Goal: Transaction & Acquisition: Purchase product/service

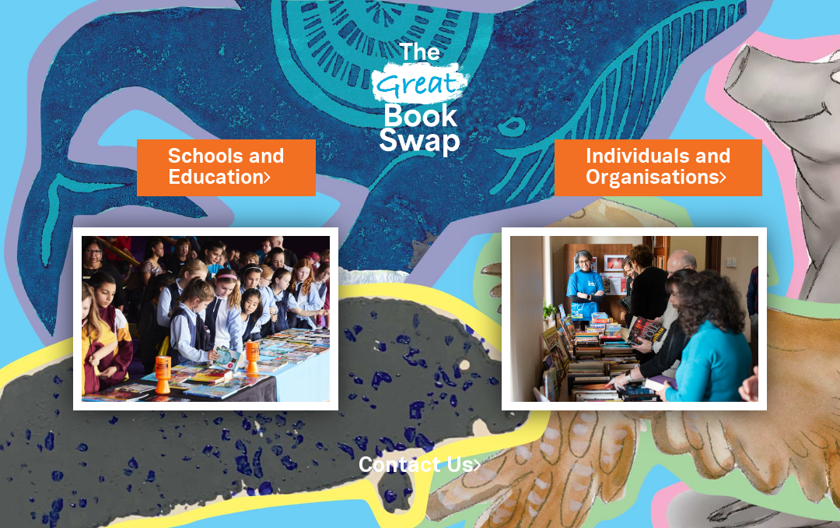
click at [702, 157] on link "Individuals and Organisations" at bounding box center [658, 167] width 145 height 48
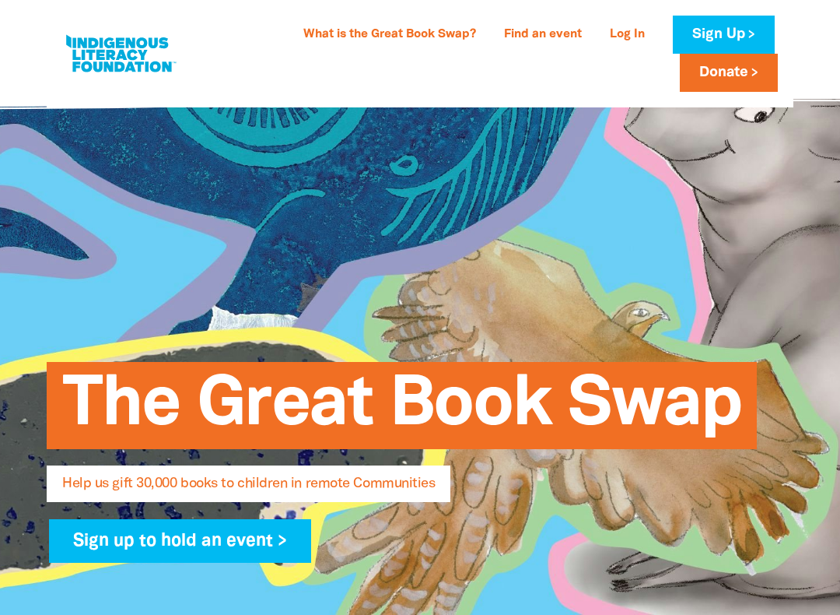
select select "AU"
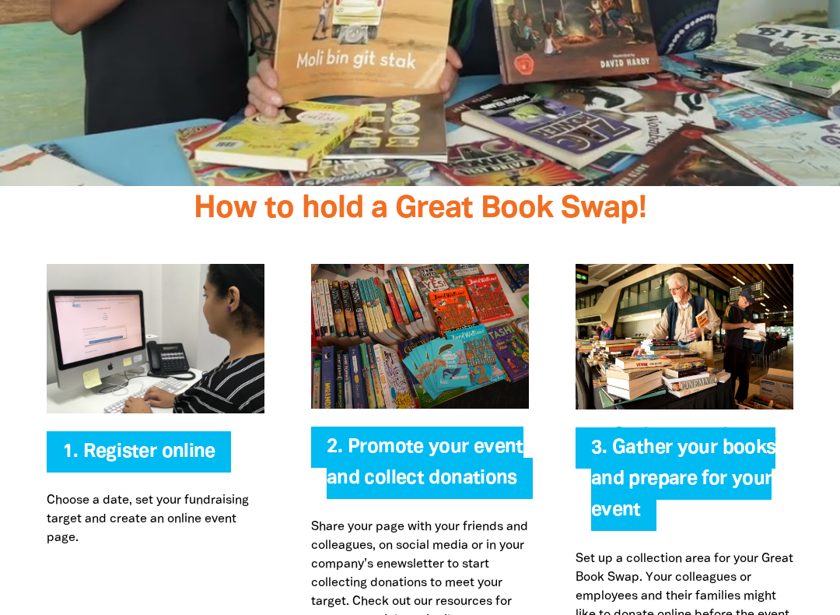
scroll to position [3066, 0]
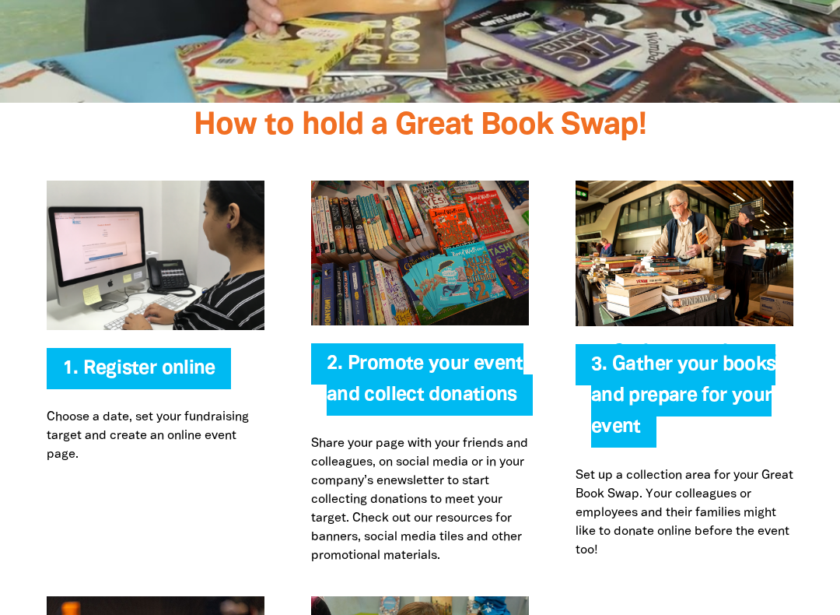
click at [726, 363] on span "3. Gather your books and prepare for your event" at bounding box center [683, 402] width 185 height 92
click at [729, 356] on span "3. Gather your books and prepare for your event" at bounding box center [683, 402] width 185 height 92
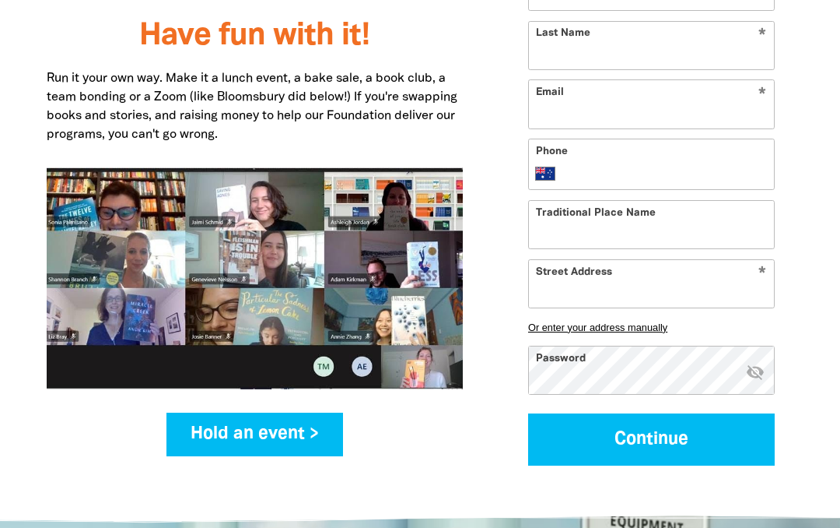
scroll to position [2054, 0]
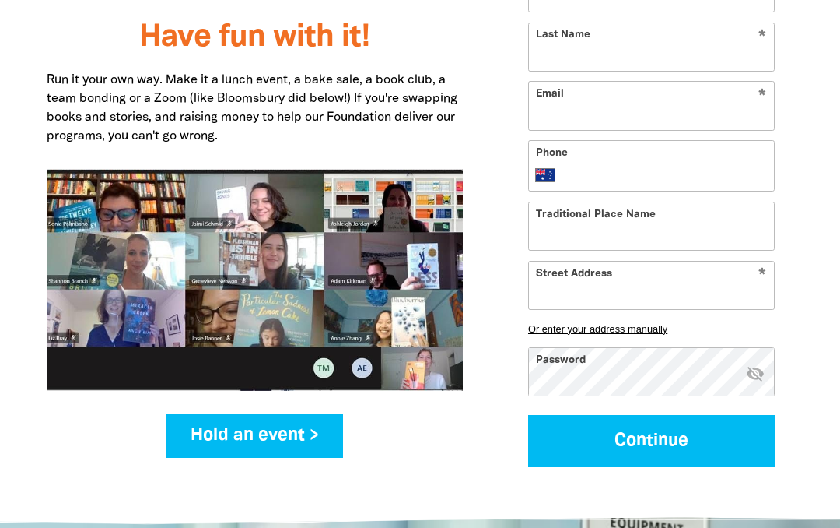
click at [758, 323] on button "Or enter your address manually" at bounding box center [651, 329] width 247 height 12
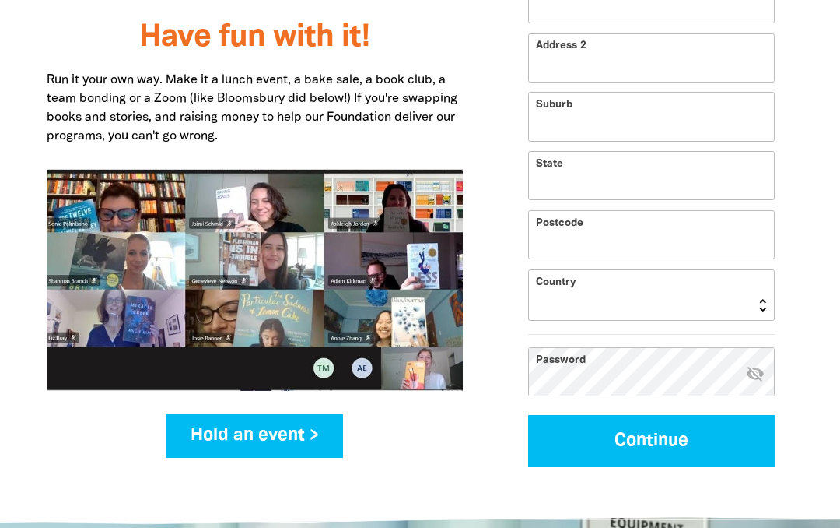
click at [194, 414] on link "Hold an event >" at bounding box center [255, 436] width 177 height 44
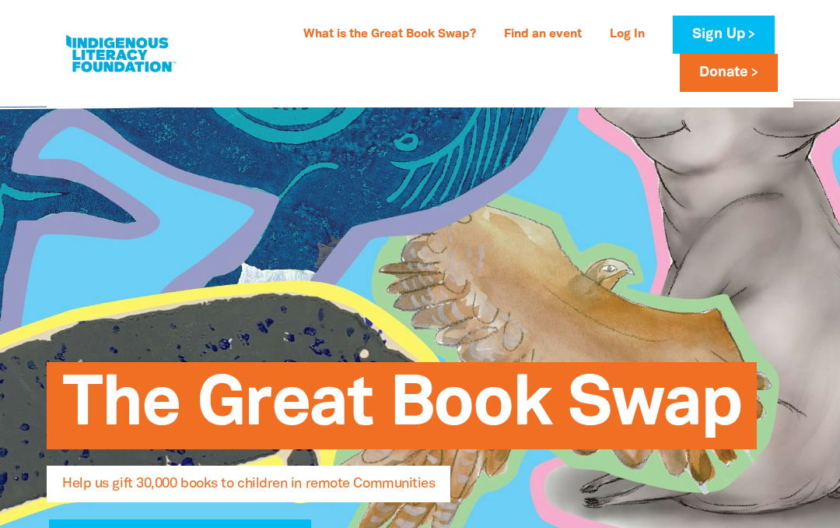
select select "AU"
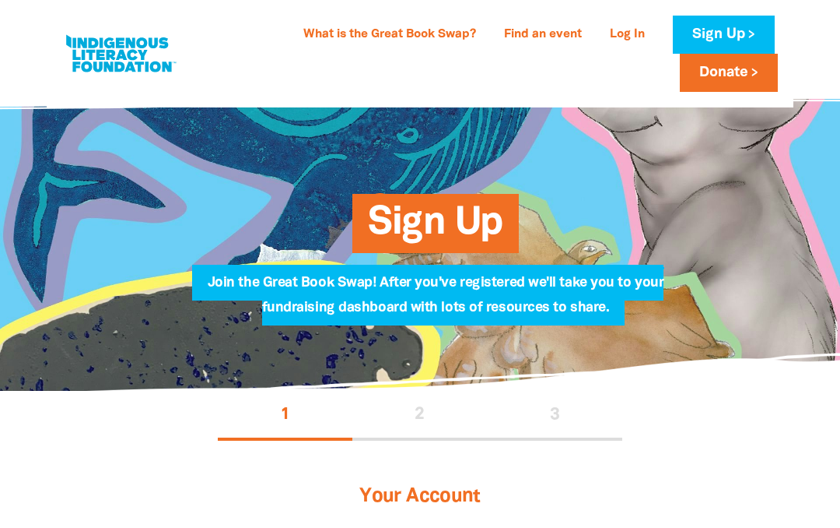
click at [431, 30] on link "What is the Great Book Swap?" at bounding box center [389, 35] width 191 height 25
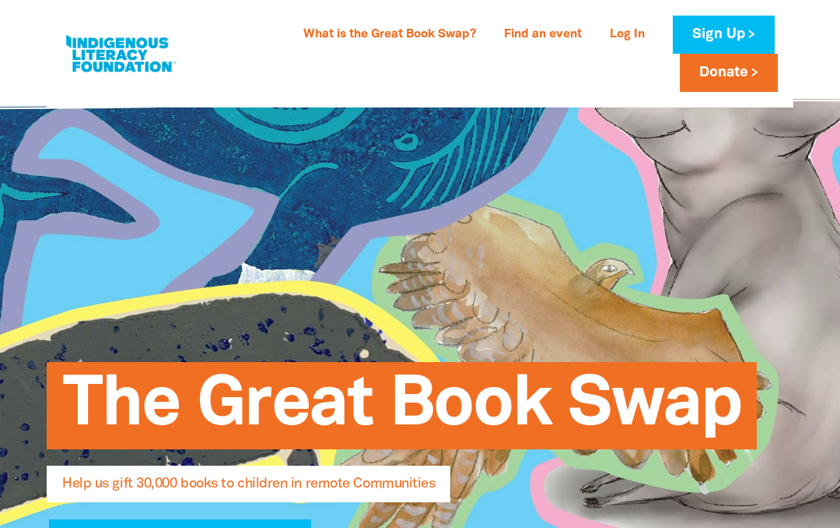
select select "AU"
click at [551, 27] on link "Find an event" at bounding box center [543, 35] width 96 height 25
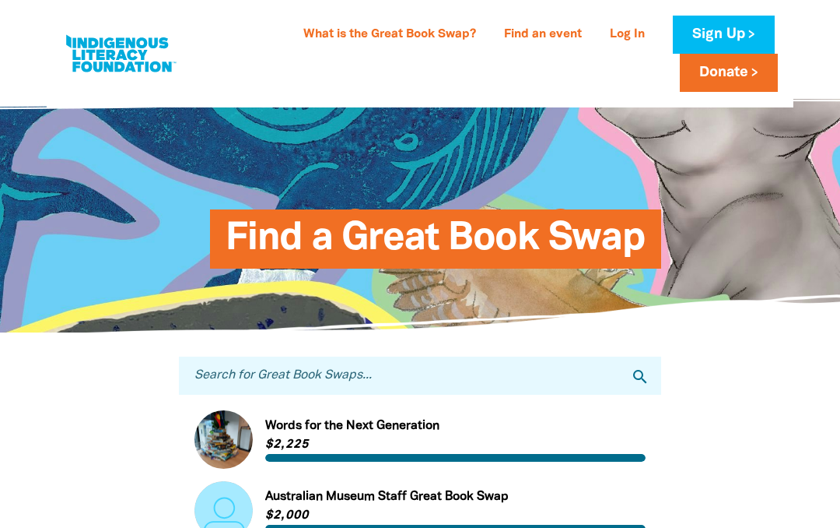
click at [493, 382] on input "Search for Great Book Swaps..." at bounding box center [420, 375] width 482 height 38
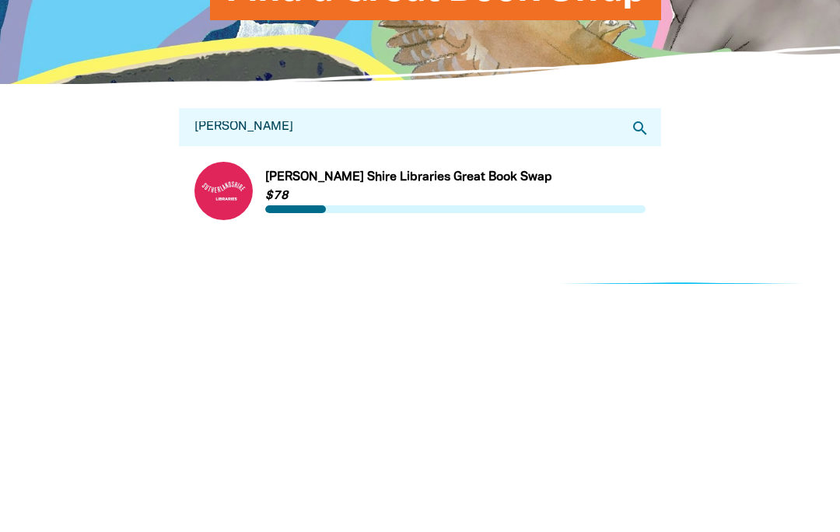
type input "[PERSON_NAME]"
click at [286, 410] on link "Link to [PERSON_NAME] Shire Libraries Great Book Swap" at bounding box center [420, 439] width 451 height 58
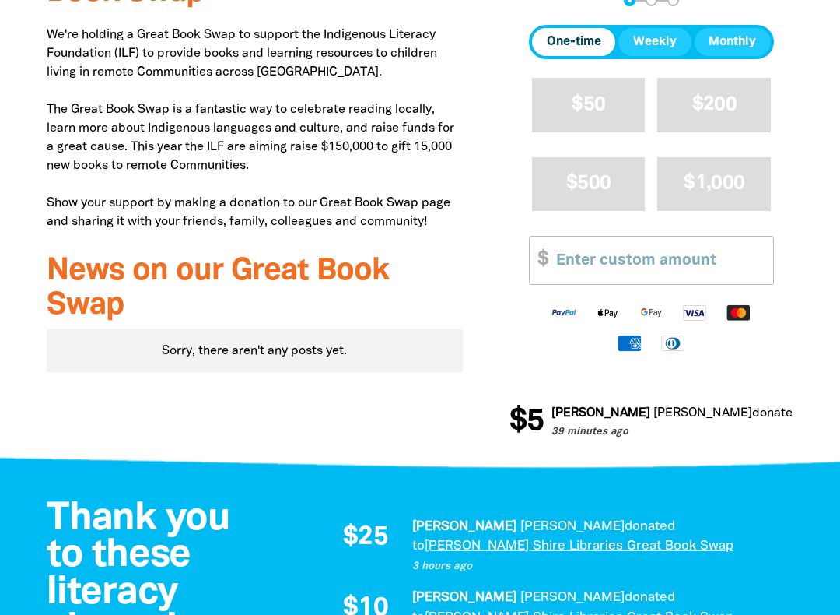
scroll to position [747, 0]
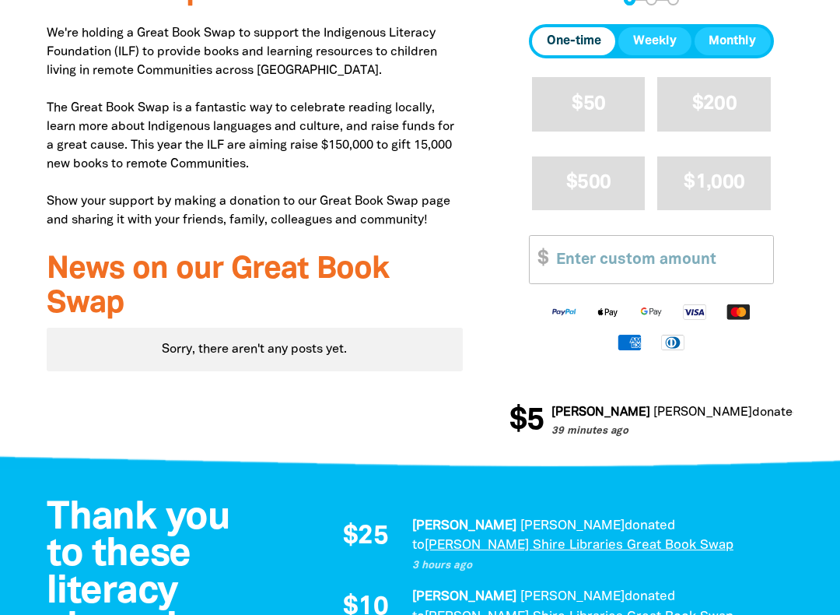
click at [601, 261] on input "Other Amount" at bounding box center [659, 259] width 228 height 47
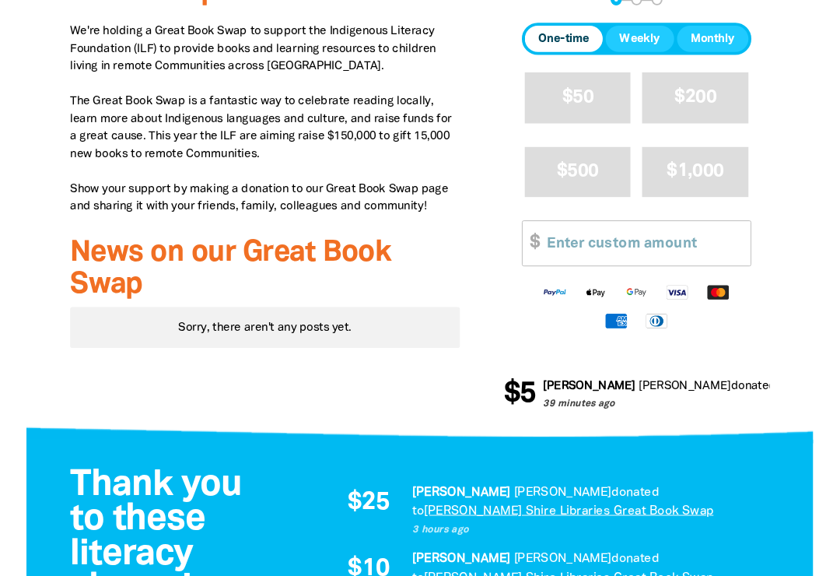
scroll to position [746, 0]
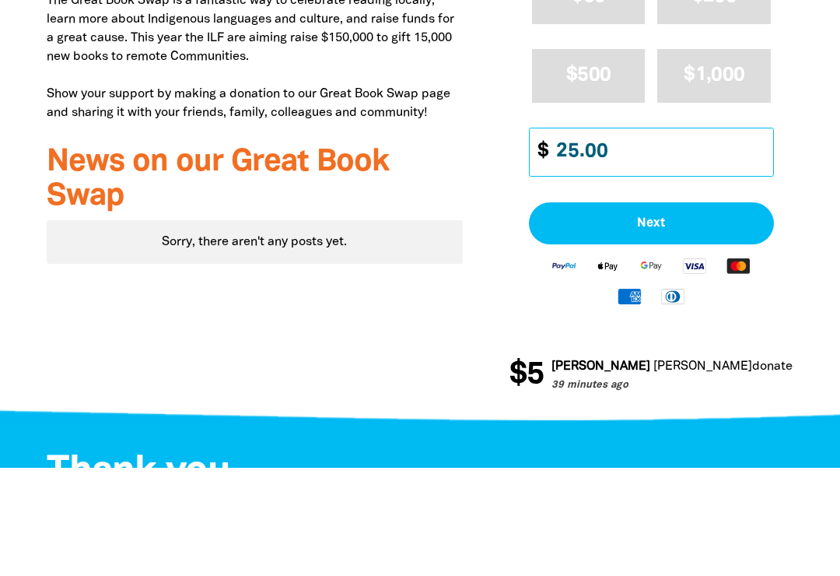
type input "25.00"
click at [699, 325] on span "Next" at bounding box center [651, 331] width 211 height 12
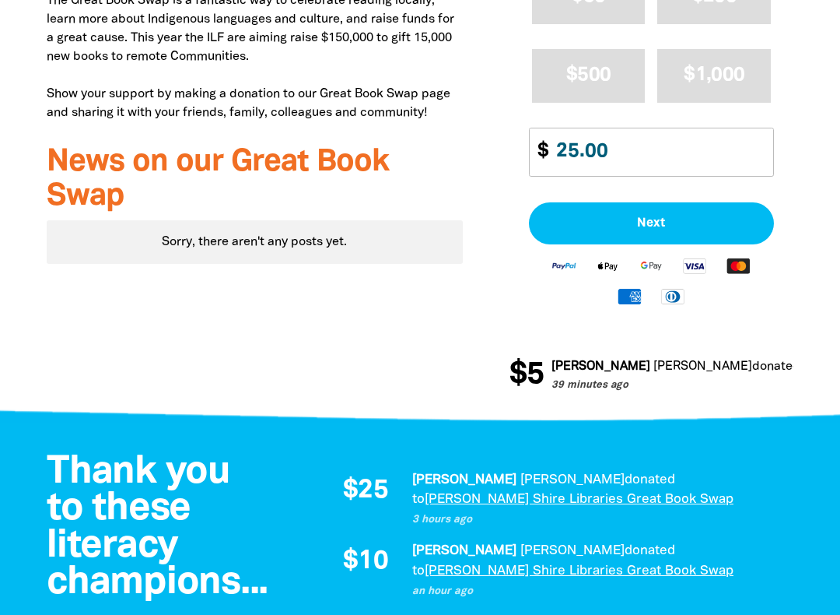
select select "AU"
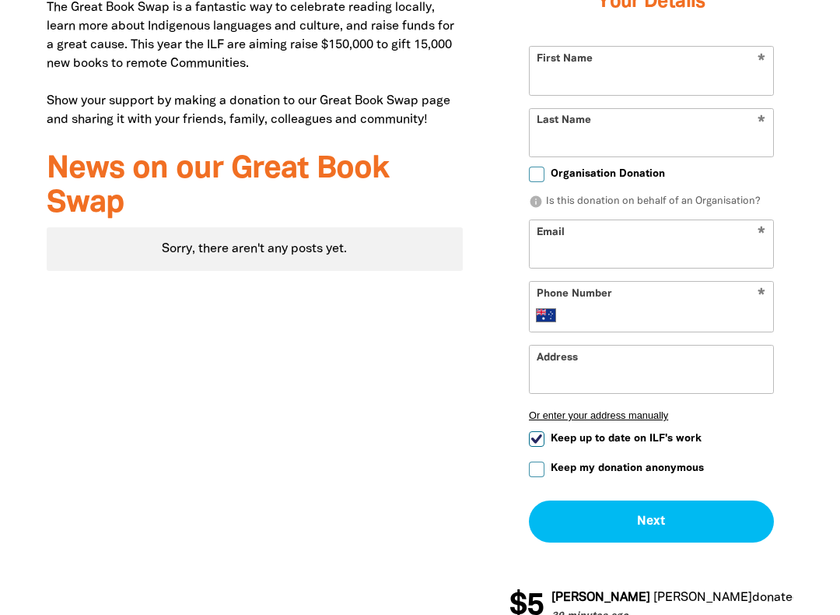
scroll to position [847, 0]
click at [671, 64] on input "First Name" at bounding box center [652, 70] width 244 height 47
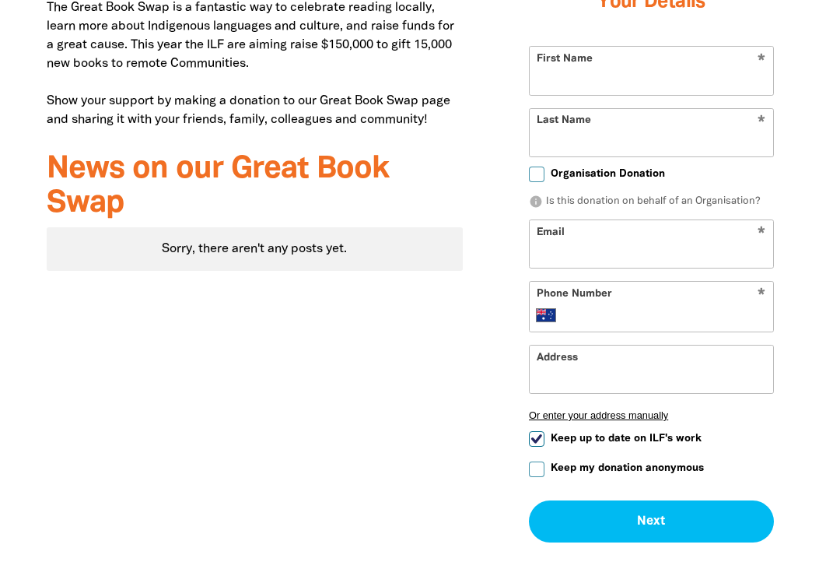
type input "[PERSON_NAME]"
type input "Eyles"
type input "[EMAIL_ADDRESS][DOMAIN_NAME]"
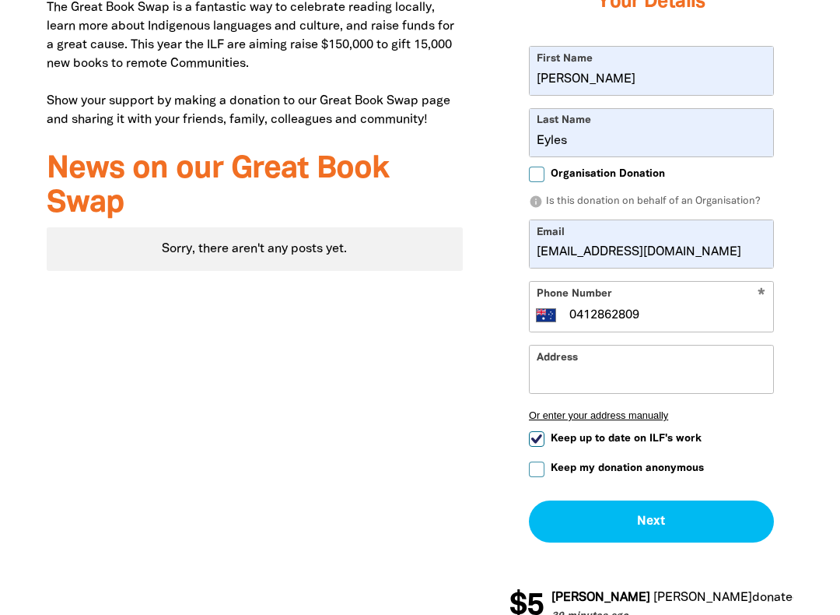
type input "0412 862 809"
type input "[STREET_ADDRESS][PERSON_NAME]"
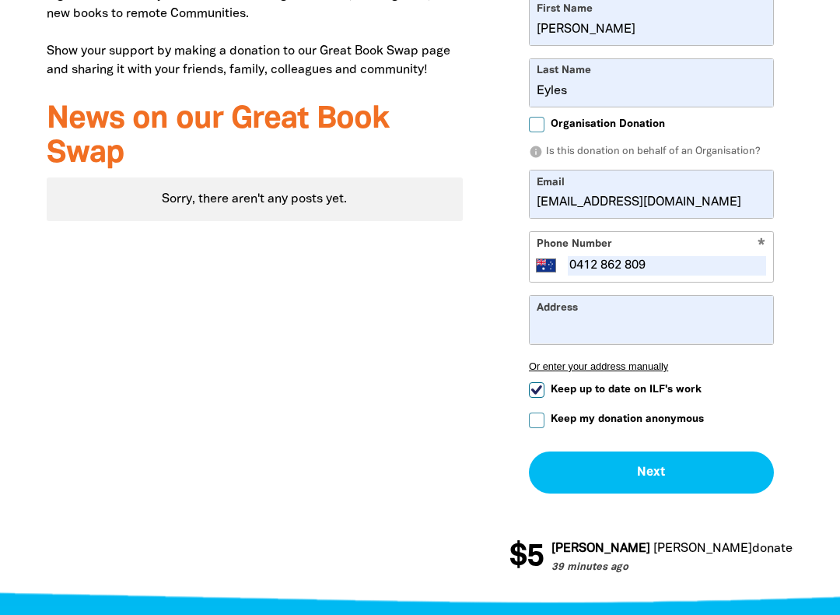
scroll to position [898, 0]
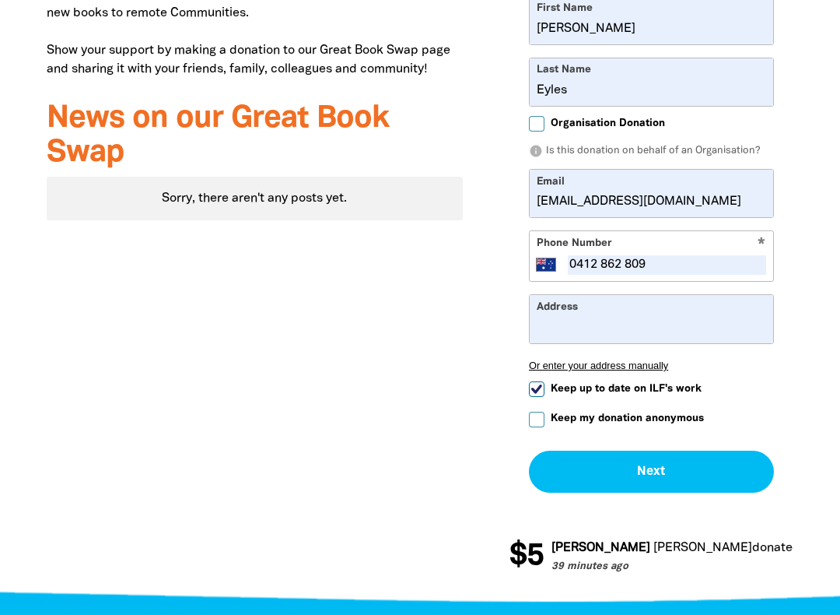
click at [532, 397] on input "Keep up to date on ILF's work" at bounding box center [537, 389] width 16 height 16
checkbox input "false"
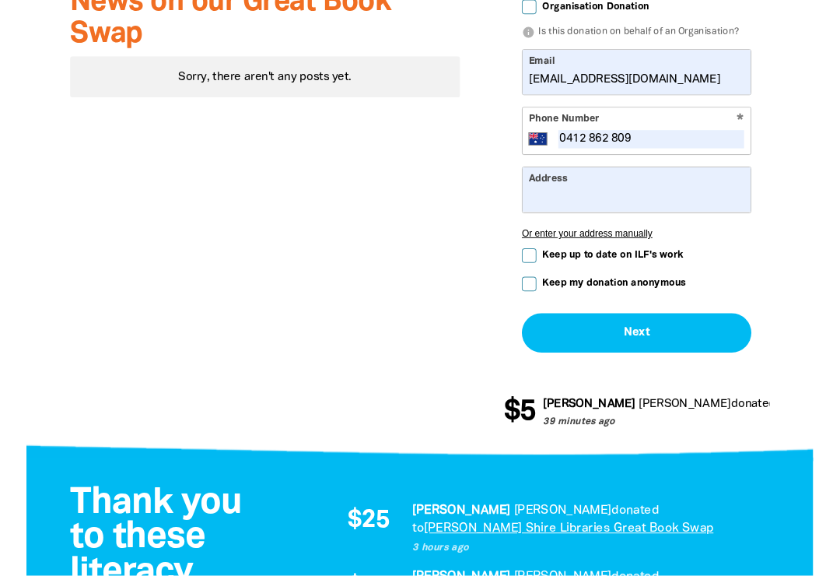
scroll to position [1015, 0]
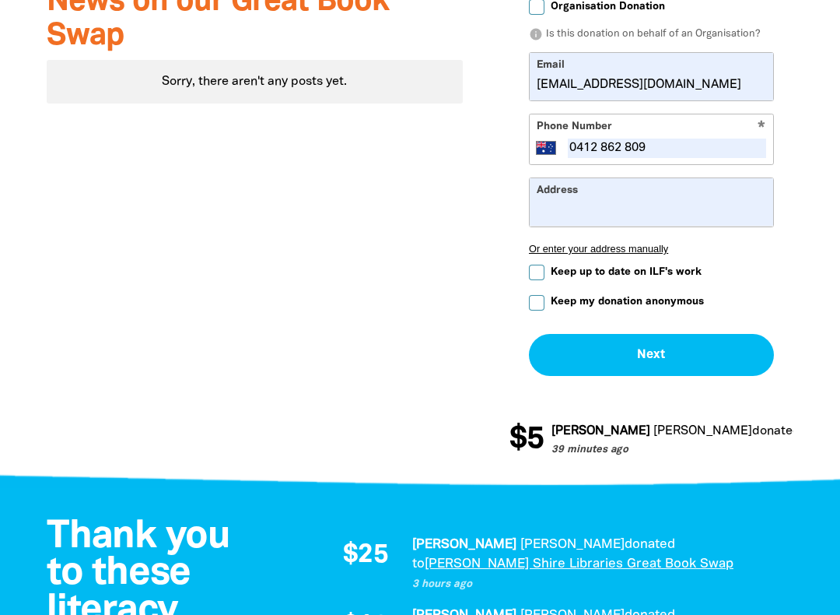
click at [680, 202] on input "Address" at bounding box center [652, 201] width 244 height 47
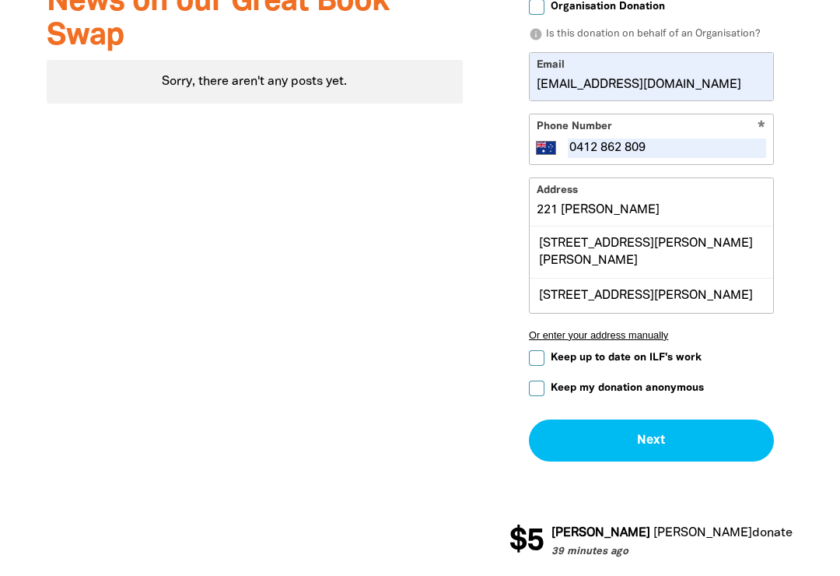
click at [722, 254] on div "[STREET_ADDRESS][PERSON_NAME][PERSON_NAME]" at bounding box center [652, 251] width 244 height 51
type input "[STREET_ADDRESS][PERSON_NAME][PERSON_NAME]"
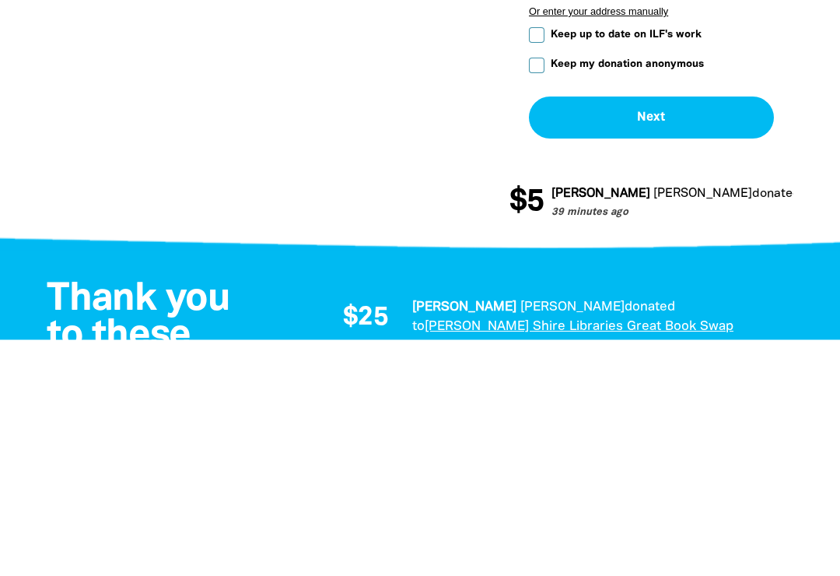
click at [725, 333] on button "Next chevron_right" at bounding box center [651, 354] width 245 height 42
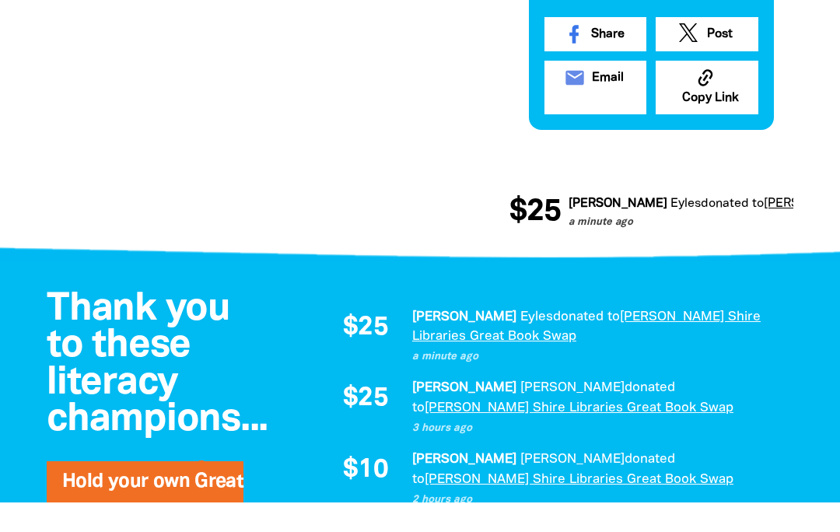
scroll to position [1120, 0]
